Goal: Task Accomplishment & Management: Manage account settings

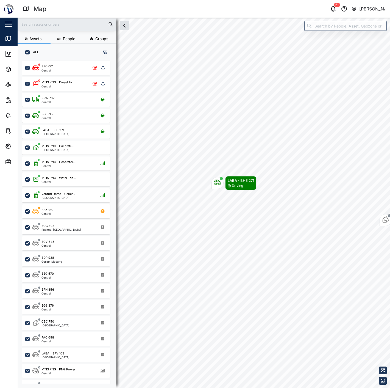
scroll to position [320, 85]
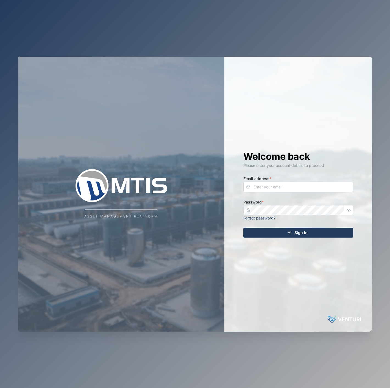
click at [295, 173] on div "Welcome back Please enter your account details to proceed Email address * Passw…" at bounding box center [299, 194] width 132 height 275
click at [293, 186] on input "Email address *" at bounding box center [299, 187] width 110 height 10
type input "declan.delahunty@venturi.io"
click at [350, 209] on icon "button" at bounding box center [349, 209] width 4 height 3
click at [244, 228] on button "Sign In" at bounding box center [299, 233] width 110 height 10
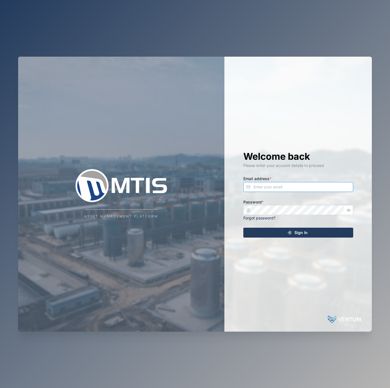
click at [320, 188] on input "Email address *" at bounding box center [299, 187] width 110 height 10
type input "declan.delahunty@venturi.io"
click at [244, 228] on button "Sign In" at bounding box center [299, 233] width 110 height 10
click at [292, 185] on input "Email address *" at bounding box center [299, 187] width 110 height 10
click at [292, 193] on div "Welcome back Please enter your account details to proceed Email address * Passw…" at bounding box center [299, 194] width 132 height 275
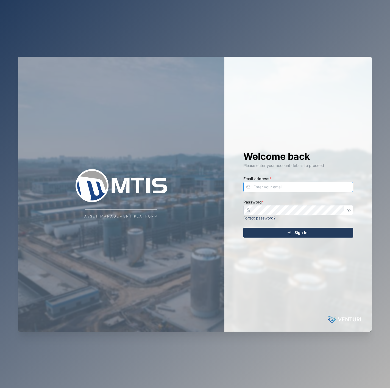
click at [282, 186] on input "Email address *" at bounding box center [299, 187] width 110 height 10
click at [342, 186] on input "declan.delahunty@venturi.o" at bounding box center [299, 187] width 110 height 10
type input "declan.delahunty@venturi.io"
click at [352, 209] on button "button" at bounding box center [349, 209] width 7 height 7
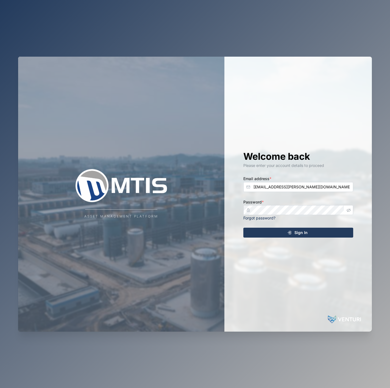
click at [341, 235] on div "Sign In" at bounding box center [297, 232] width 101 height 9
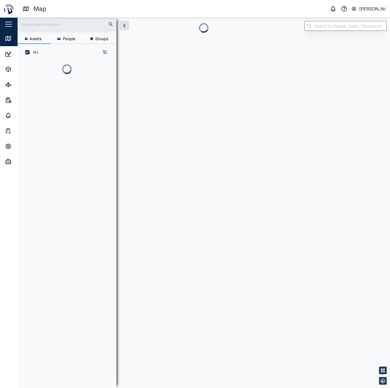
scroll to position [320, 85]
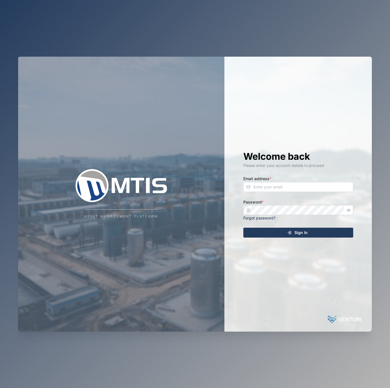
click at [262, 172] on div "Welcome back Please enter your account details to proceed Email address * Passw…" at bounding box center [299, 194] width 132 height 275
click at [267, 186] on input "Email address *" at bounding box center [299, 187] width 110 height 10
type input "d"
type input "declan.delahunty@venturi.io"
click at [347, 210] on icon "button" at bounding box center [349, 210] width 4 height 4
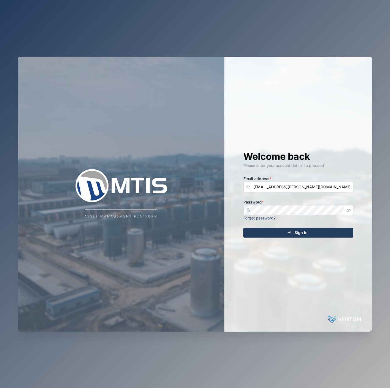
click at [339, 229] on div "Sign In" at bounding box center [297, 232] width 101 height 9
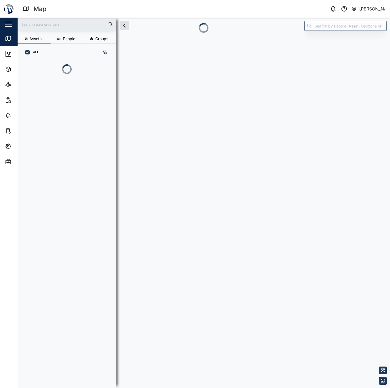
scroll to position [5, 5]
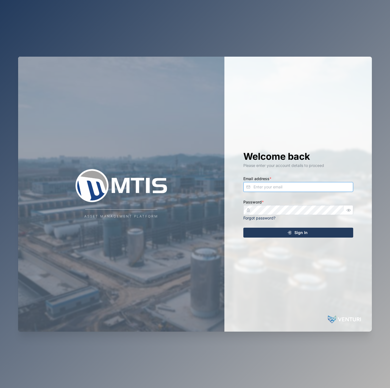
click at [339, 185] on input "Email address *" at bounding box center [299, 187] width 110 height 10
type input "declan.delahunty@venturi.io"
click at [244, 228] on button "Sign In" at bounding box center [299, 233] width 110 height 10
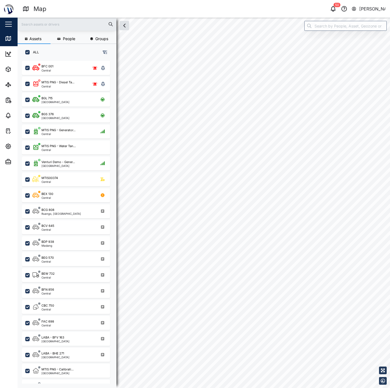
checkbox input "true"
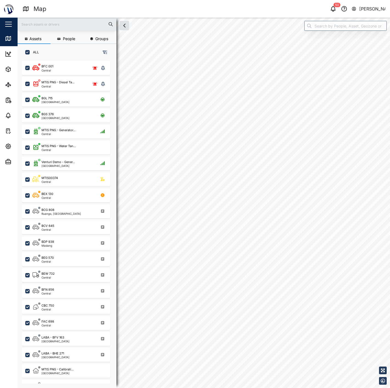
checkbox input "true"
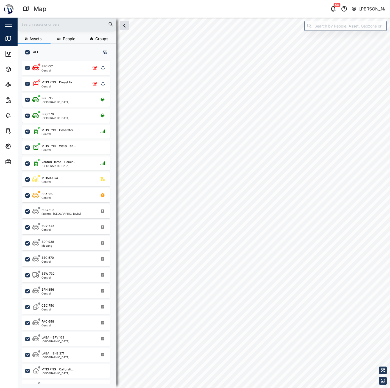
checkbox input "true"
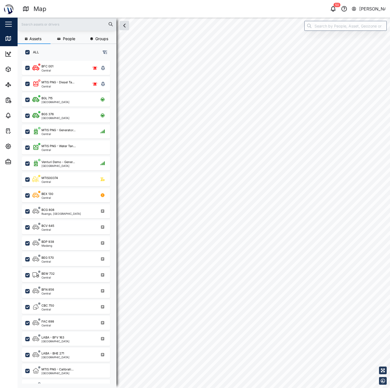
checkbox input "true"
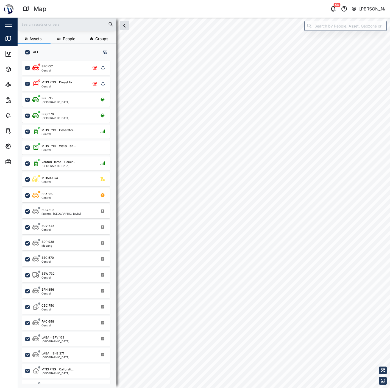
checkbox input "true"
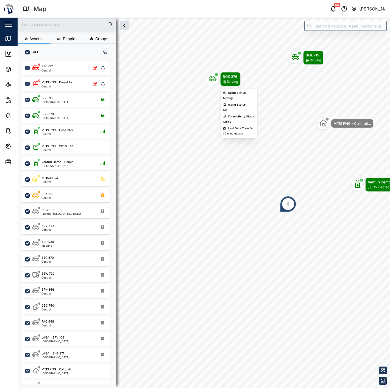
click at [212, 73] on div "Map marker" at bounding box center [213, 79] width 12 height 12
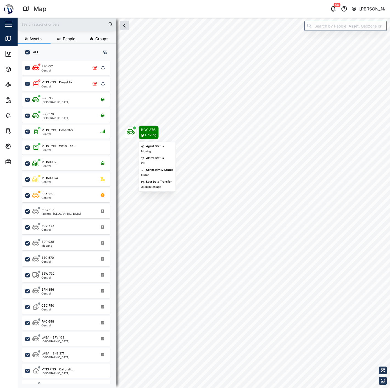
click at [132, 130] on icon "Map marker" at bounding box center [131, 131] width 8 height 5
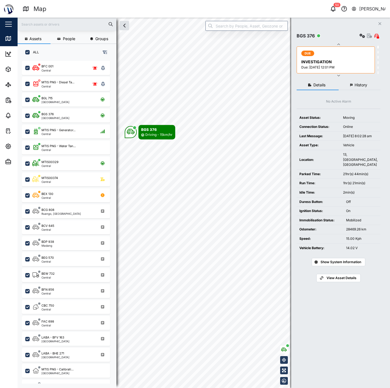
click at [358, 82] on button "History" at bounding box center [360, 85] width 42 height 10
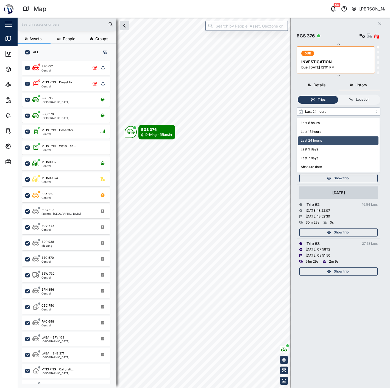
click at [355, 111] on input "Last 24 hours" at bounding box center [339, 111] width 84 height 8
type input "Last 3 days"
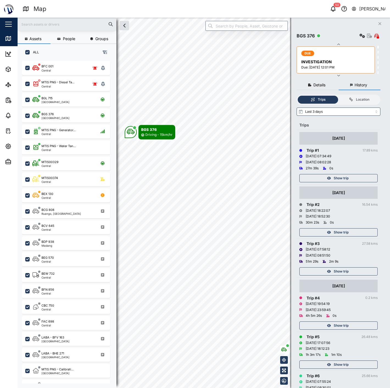
click at [362, 180] on div "Show trip" at bounding box center [337, 178] width 71 height 8
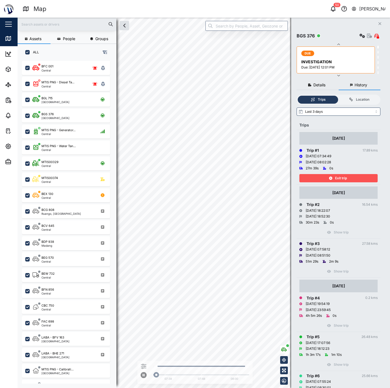
click at [362, 180] on div "Exit trip" at bounding box center [337, 178] width 71 height 8
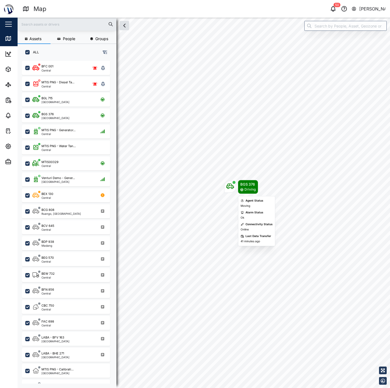
click at [241, 188] on icon "Map marker" at bounding box center [242, 189] width 3 height 3
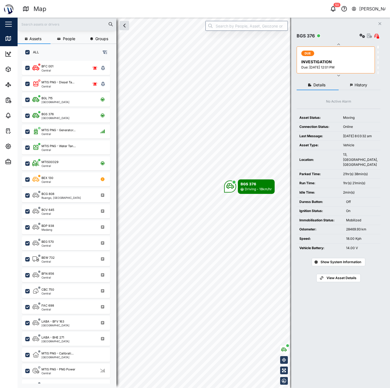
click at [325, 168] on td "Location:" at bounding box center [319, 160] width 44 height 20
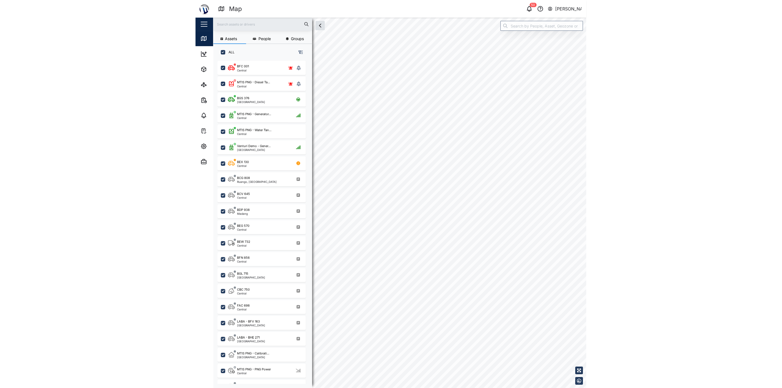
scroll to position [320, 85]
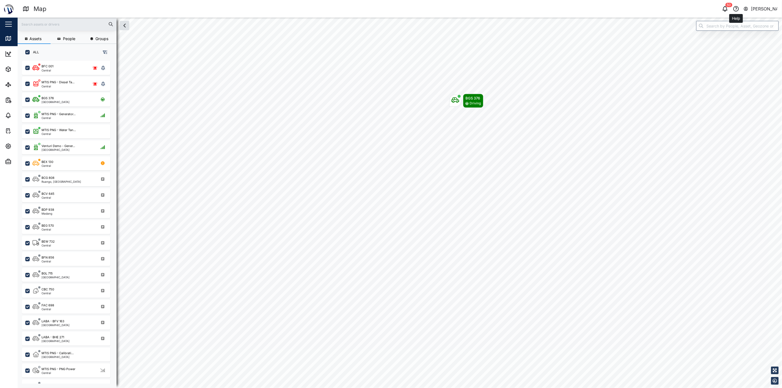
click at [390, 10] on icon "button" at bounding box center [735, 8] width 5 height 5
click at [390, 10] on icon "button" at bounding box center [725, 8] width 7 height 7
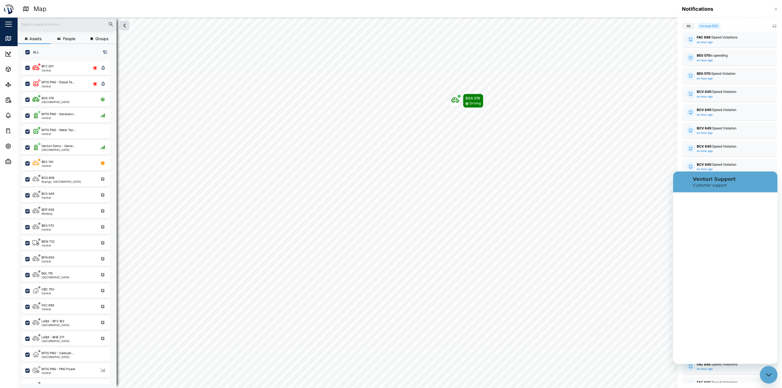
click at [390, 388] on div "Notifications All Unread (50) FAC 698: Speed Violations an hour ago Speed 100.0…" at bounding box center [391, 388] width 782 height 0
click at [390, 10] on div "Notifications" at bounding box center [730, 8] width 97 height 7
click at [390, 10] on div "Notifications" at bounding box center [729, 11] width 104 height 22
click at [390, 10] on button "button" at bounding box center [776, 9] width 6 height 6
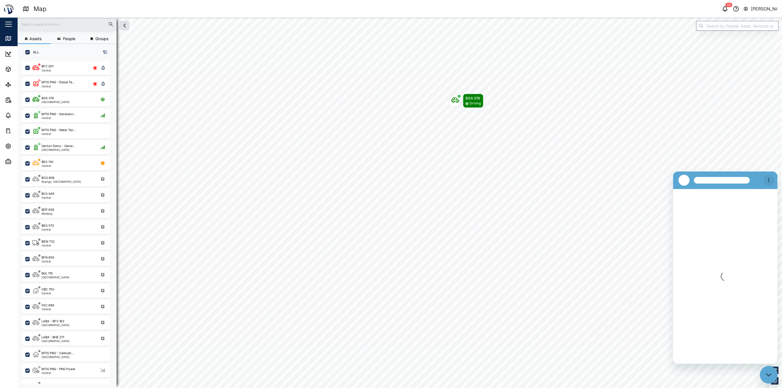
click at [390, 178] on icon "Options menu" at bounding box center [768, 180] width 4 height 4
click at [390, 180] on icon "Options menu" at bounding box center [768, 180] width 4 height 4
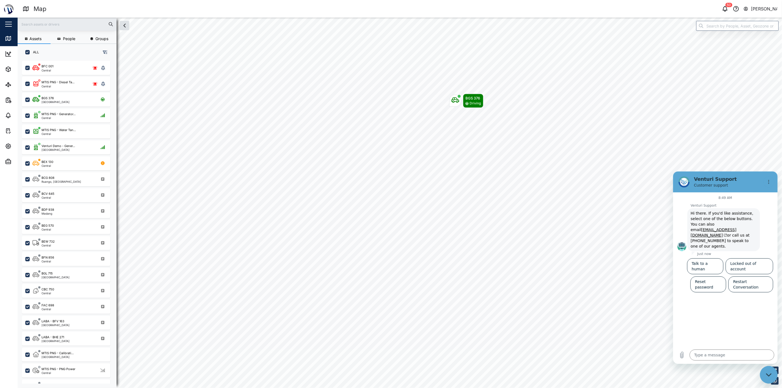
click at [390, 381] on div "Close messaging window" at bounding box center [768, 374] width 16 height 16
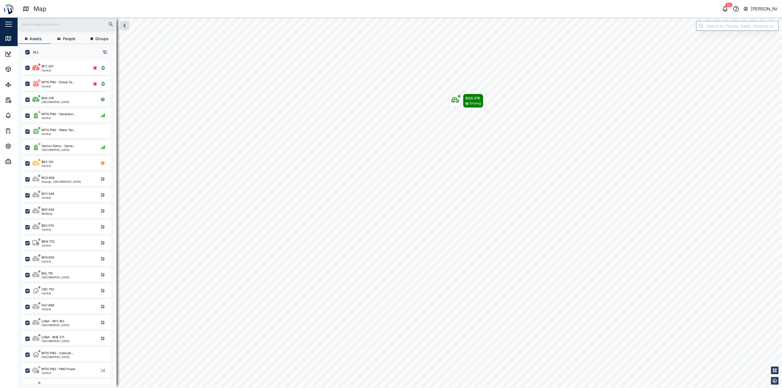
click at [390, 9] on div "50 [PERSON_NAME]" at bounding box center [592, 9] width 377 height 8
click at [390, 10] on icon "button" at bounding box center [725, 8] width 4 height 4
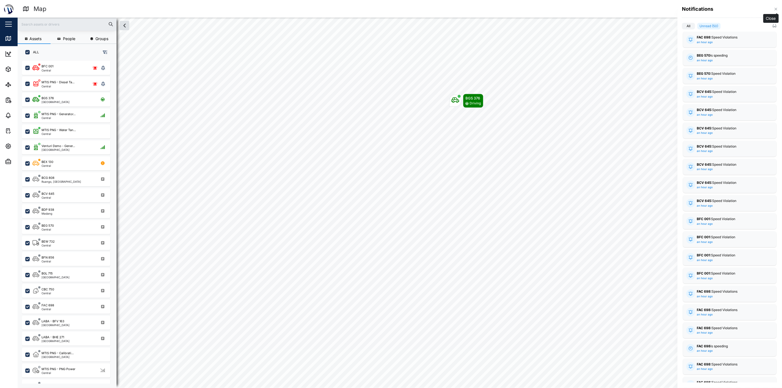
click at [390, 9] on button "button" at bounding box center [776, 9] width 6 height 6
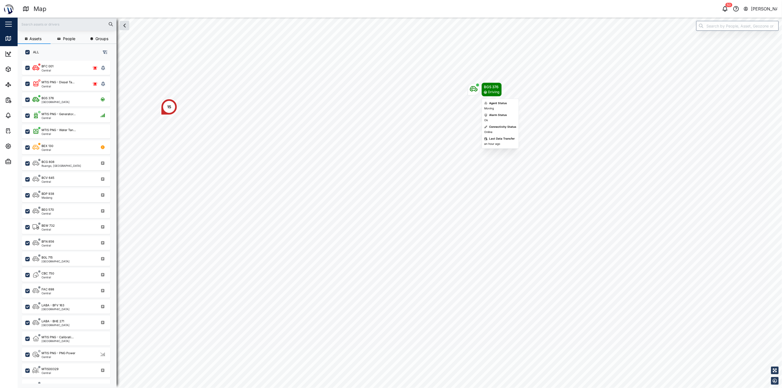
click at [390, 87] on icon "Map marker" at bounding box center [474, 88] width 8 height 5
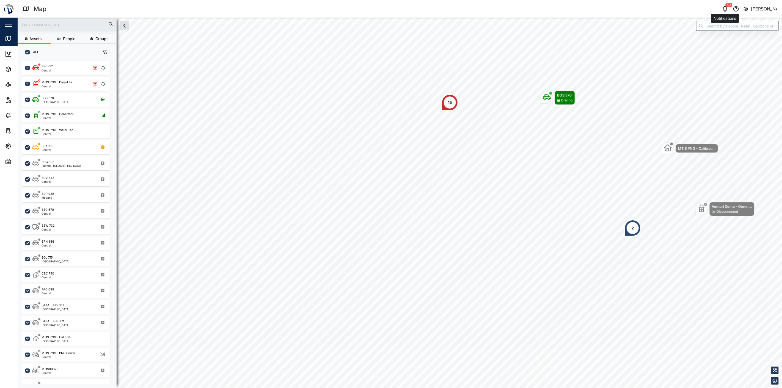
click at [390, 11] on icon "button" at bounding box center [725, 8] width 7 height 7
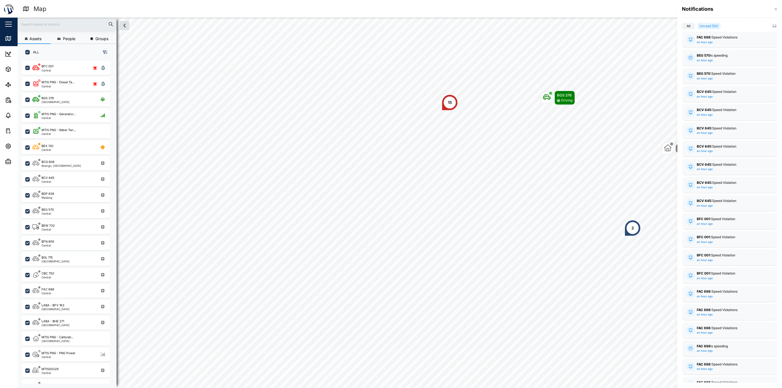
click at [390, 5] on div "Notifications" at bounding box center [730, 8] width 97 height 7
click at [390, 10] on icon "button" at bounding box center [775, 9] width 2 height 2
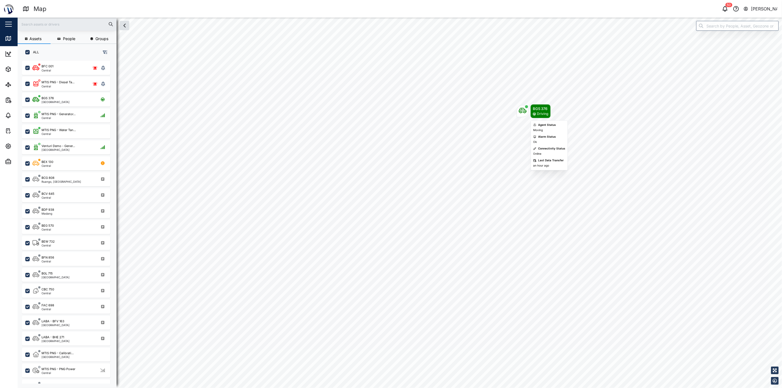
click at [390, 110] on icon "Map marker" at bounding box center [523, 111] width 8 height 8
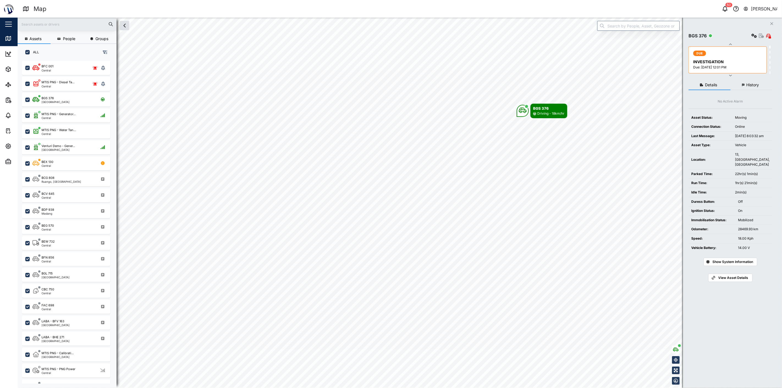
click at [390, 194] on div "2min(s)" at bounding box center [752, 192] width 35 height 5
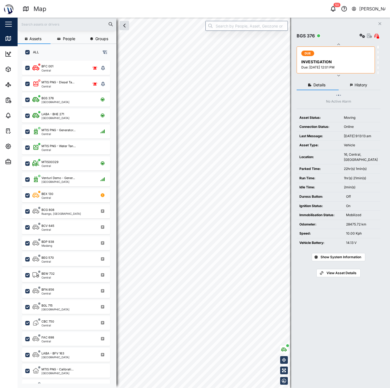
scroll to position [320, 85]
type textarea "x"
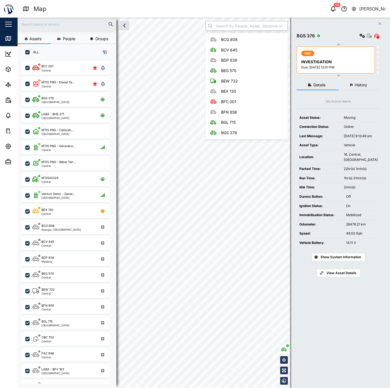
click at [264, 27] on input "search" at bounding box center [247, 26] width 82 height 10
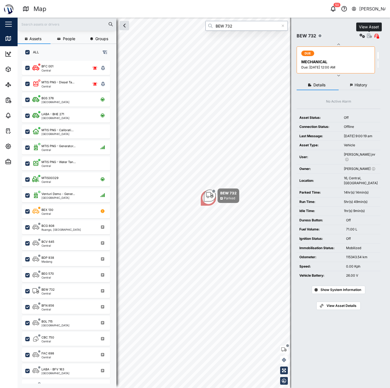
type input "BEW 732"
click at [367, 34] on icon "button" at bounding box center [369, 36] width 5 height 4
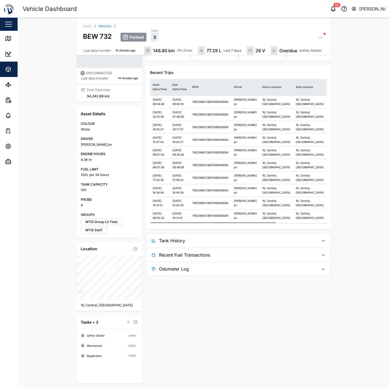
scroll to position [74, 0]
click at [275, 247] on span "Tank History" at bounding box center [237, 241] width 156 height 14
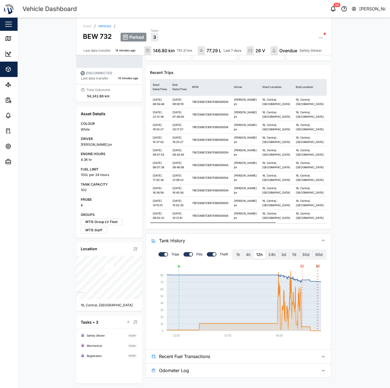
scroll to position [175, 0]
click at [273, 363] on span "Recent Fuel Transactions" at bounding box center [237, 356] width 156 height 14
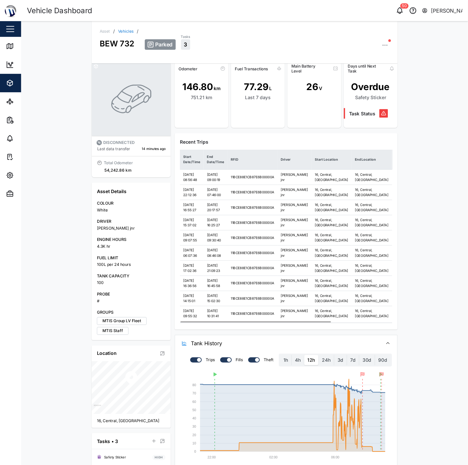
scroll to position [0, 0]
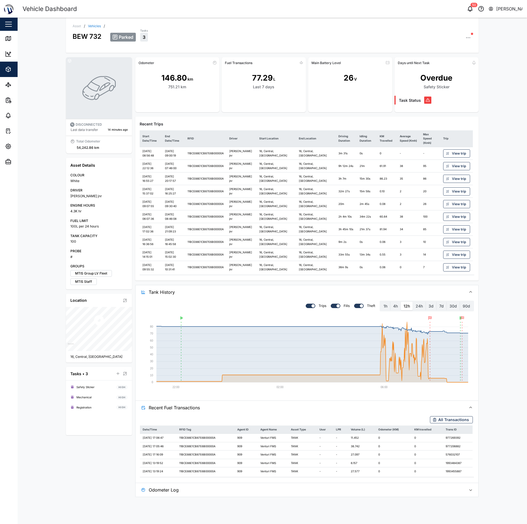
click at [390, 212] on div "Asset / Vehicles / BEW 732 Parked Tasks 3 DISCONNECTED Last data transfer 14 mi…" at bounding box center [272, 271] width 509 height 506
click at [390, 38] on icon "button" at bounding box center [466, 37] width 1 height 1
click at [390, 52] on div "Asset Settings" at bounding box center [443, 49] width 53 height 7
click at [390, 58] on div "Configuration" at bounding box center [444, 57] width 34 height 5
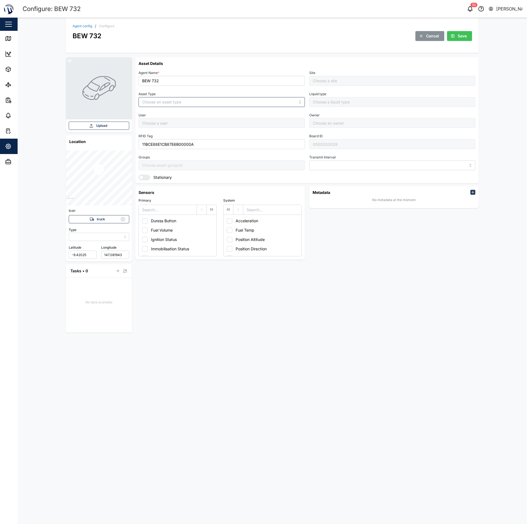
type input "MANUAL"
type input "VEHICLE"
type input "5 minutes"
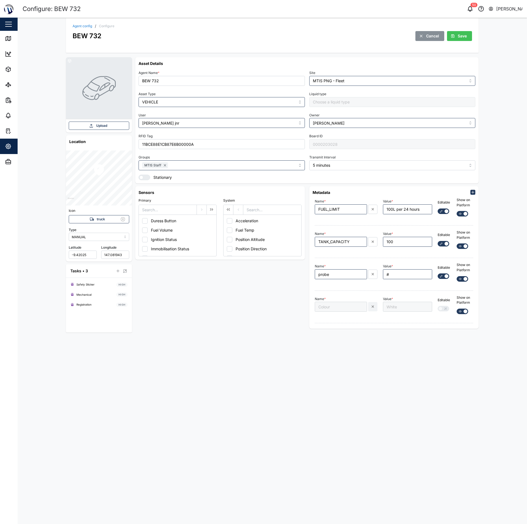
type input "MTIS PNG - Fleet"
type input "[PERSON_NAME] jnr"
type input "[PERSON_NAME]"
click at [77, 21] on div "Agent config / Configure BEW 732 Cancel Save" at bounding box center [272, 35] width 413 height 35
click at [79, 27] on link "Agent config" at bounding box center [83, 25] width 20 height 3
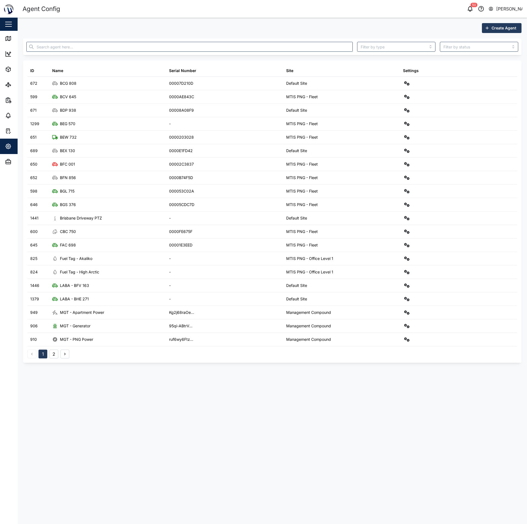
click at [390, 20] on div "Create Agent ID Name Serial Number Site Settings 672 BCG 808 00007D210D Default…" at bounding box center [272, 193] width 509 height 350
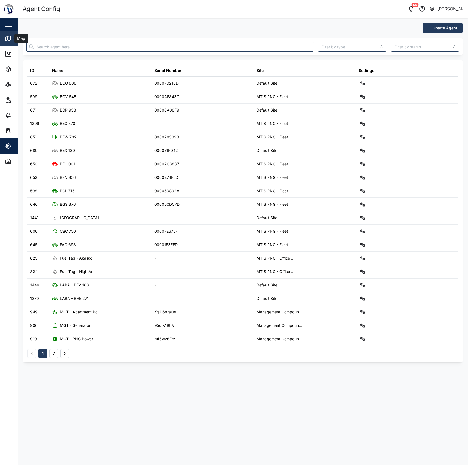
click at [1, 34] on link "Map" at bounding box center [35, 38] width 71 height 15
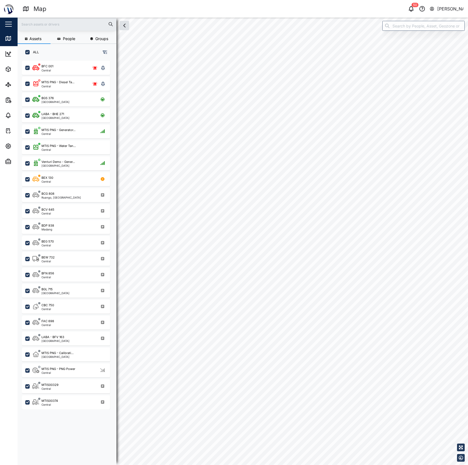
scroll to position [396, 85]
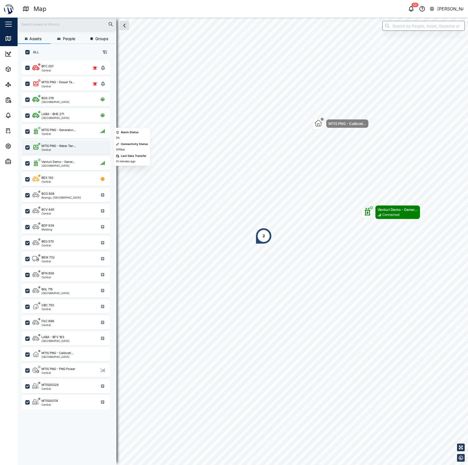
click at [62, 150] on div "Central" at bounding box center [59, 149] width 34 height 3
click at [61, 167] on div "Venturi Demo - Gener... [GEOGRAPHIC_DATA]" at bounding box center [66, 163] width 88 height 14
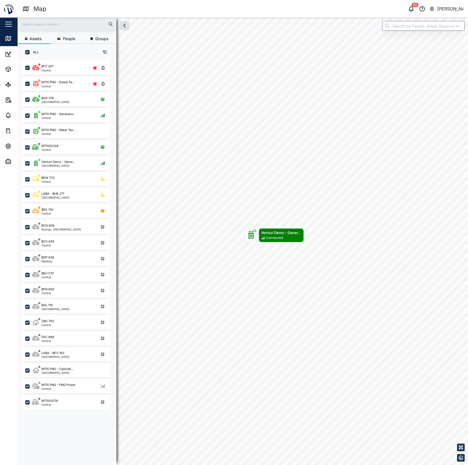
type textarea "x"
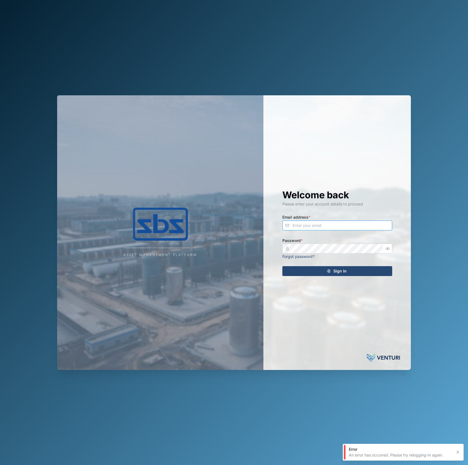
click at [332, 221] on input "Email address *" at bounding box center [338, 226] width 110 height 10
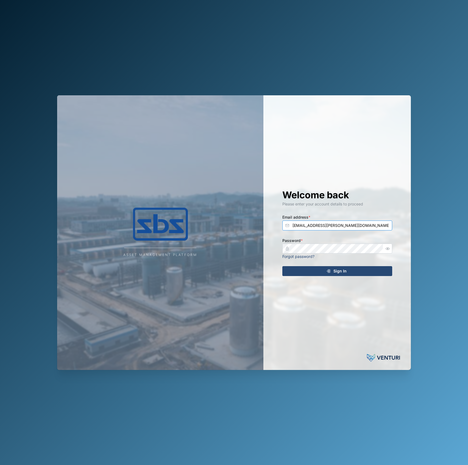
type input "declan.delahunty@venturi.io"
click at [283, 266] on button "Sign In" at bounding box center [338, 271] width 110 height 10
